Goal: Task Accomplishment & Management: Use online tool/utility

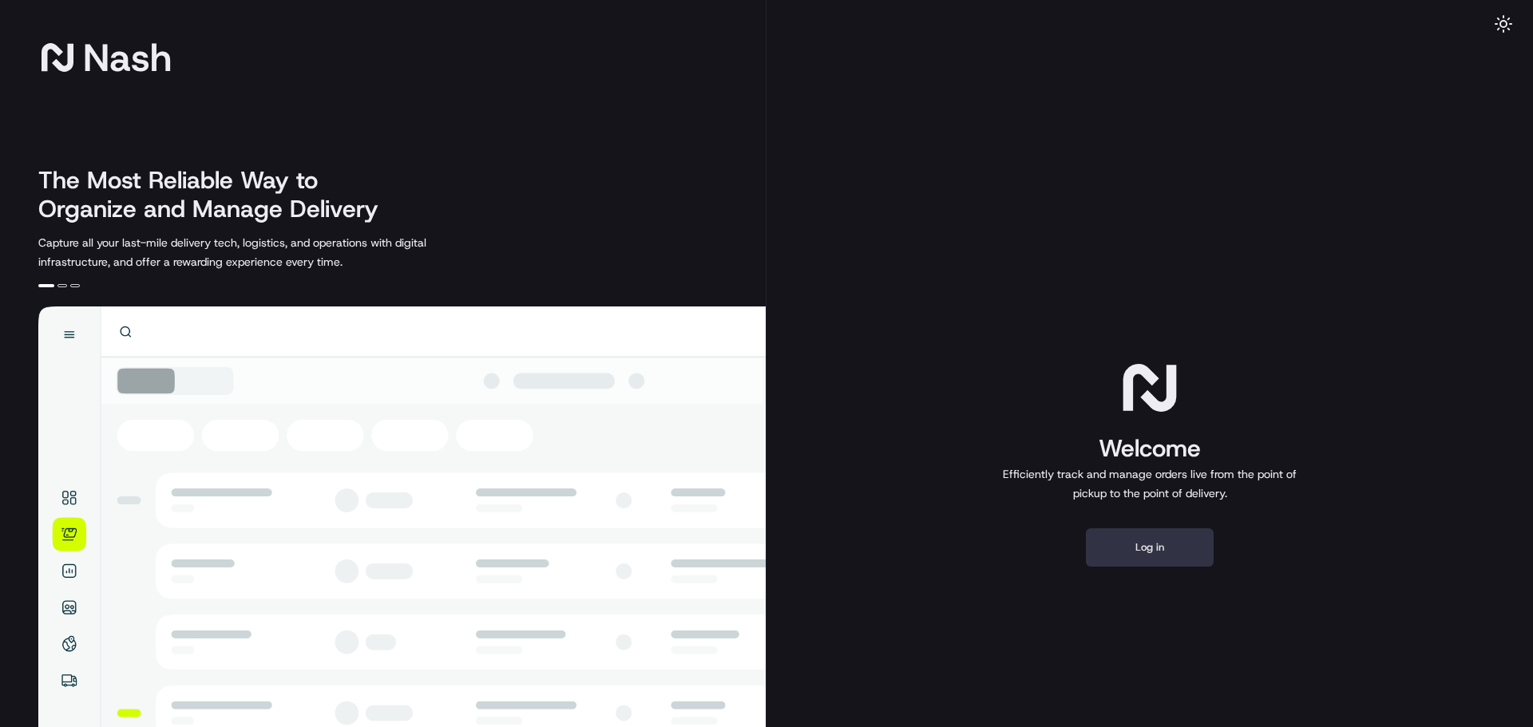
click at [1167, 548] on button "Log in" at bounding box center [1150, 548] width 128 height 38
